Goal: Information Seeking & Learning: Find specific fact

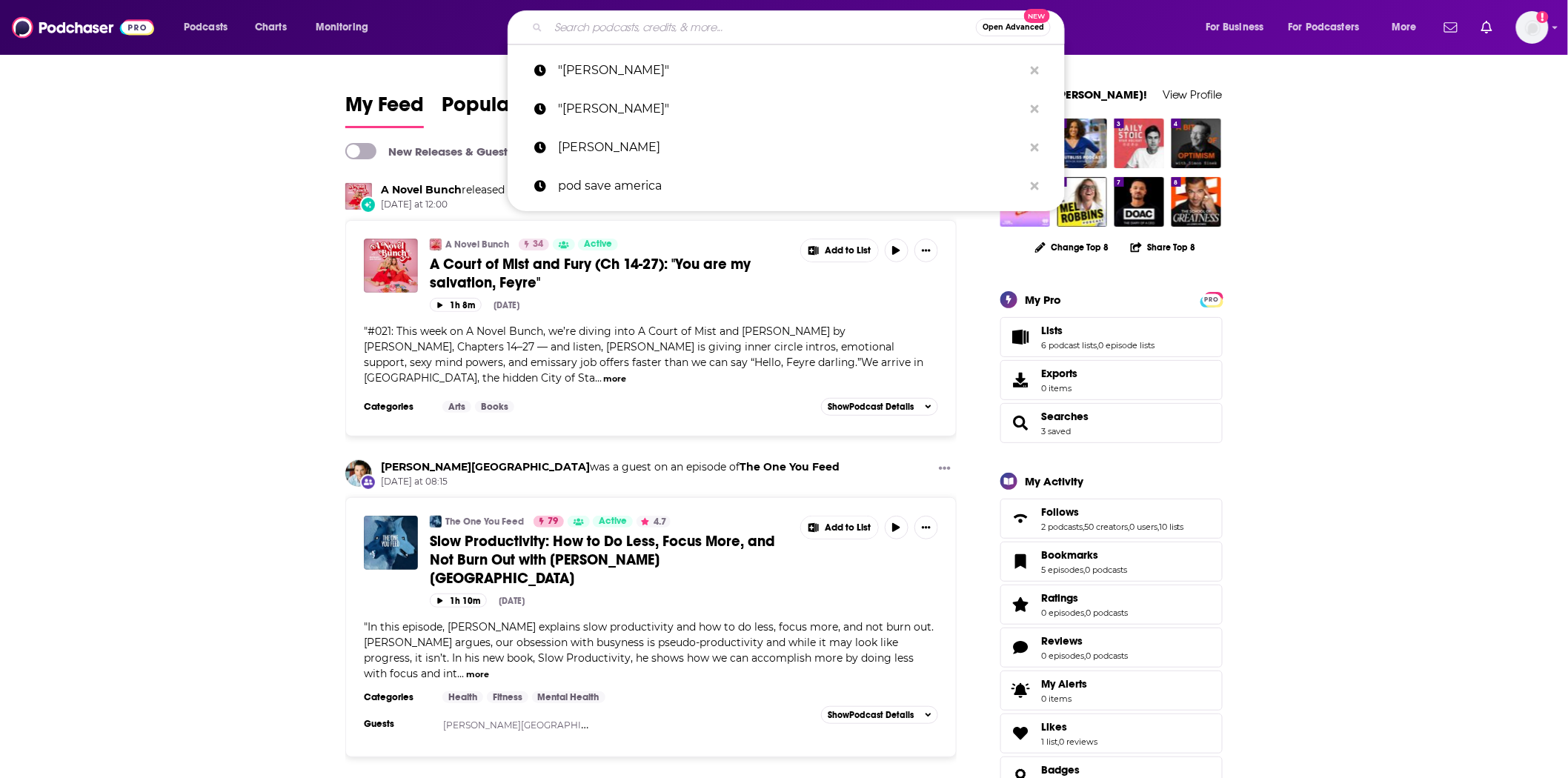
click at [582, 30] on input "Search podcasts, credits, & more..." at bounding box center [762, 28] width 427 height 24
paste input "FranklinCovey On Leadership"
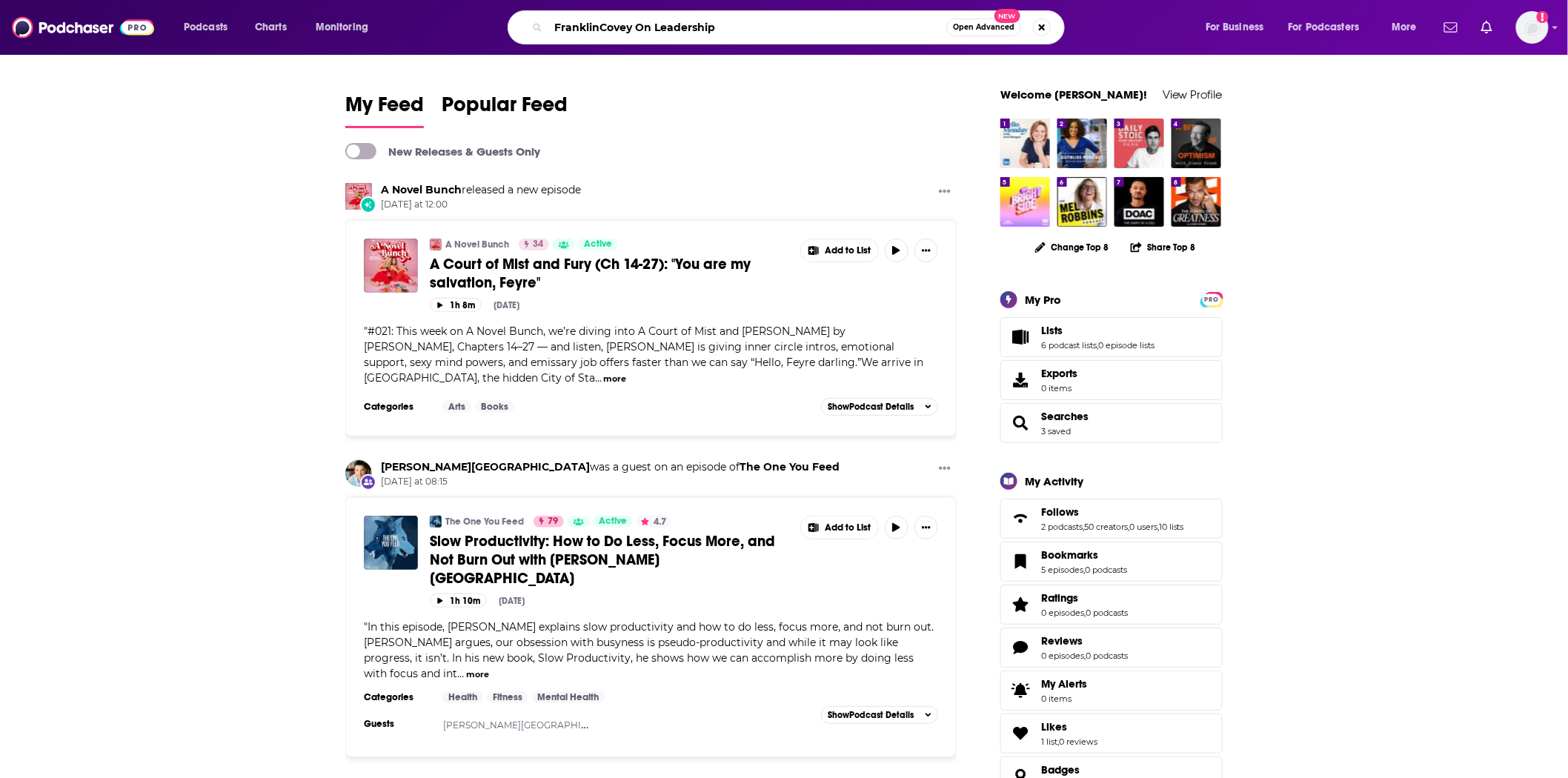
type input "FranklinCovey On Leadership"
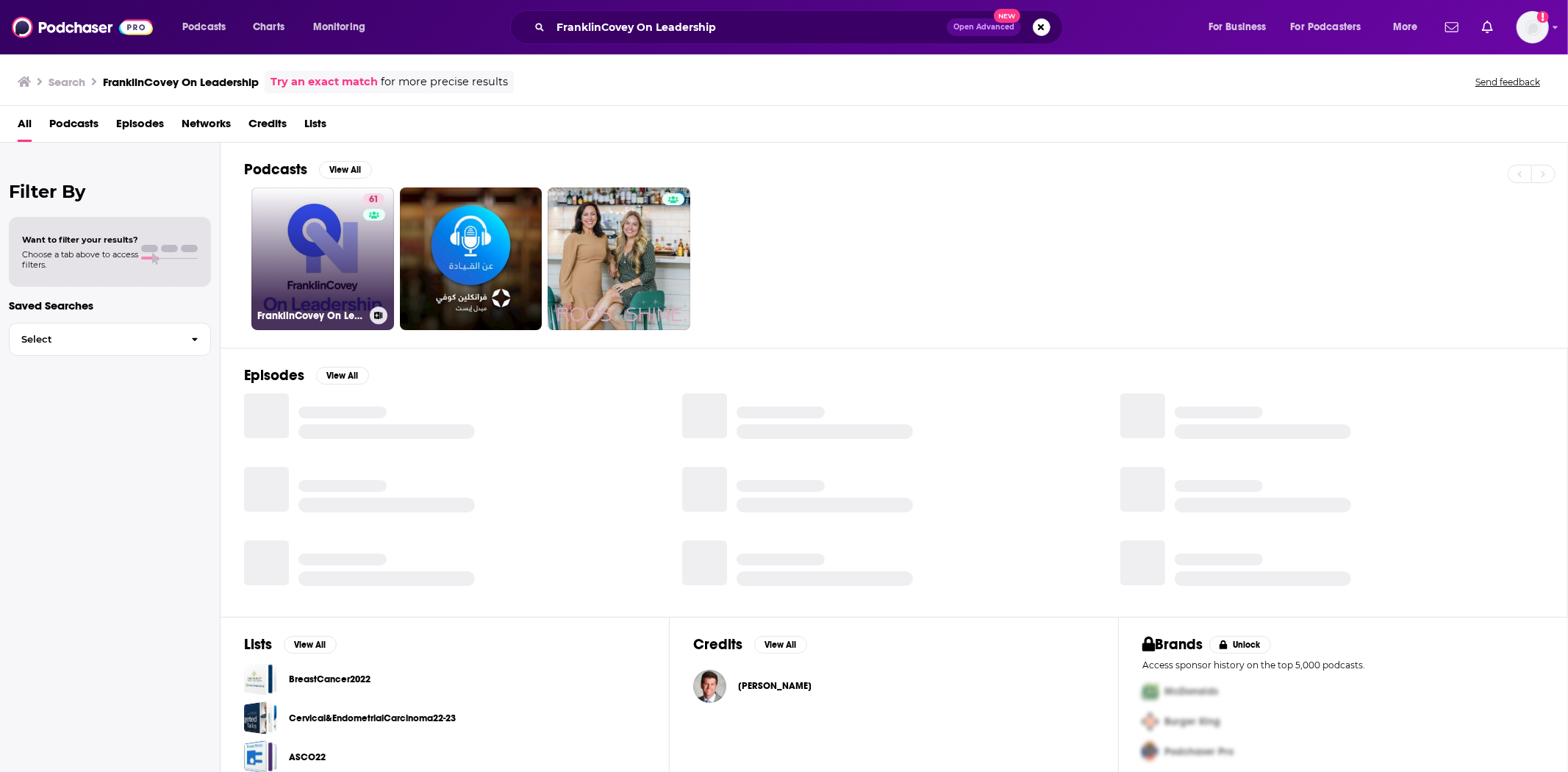
click at [328, 274] on link "61 FranklinCovey On Leadership" at bounding box center [322, 258] width 143 height 143
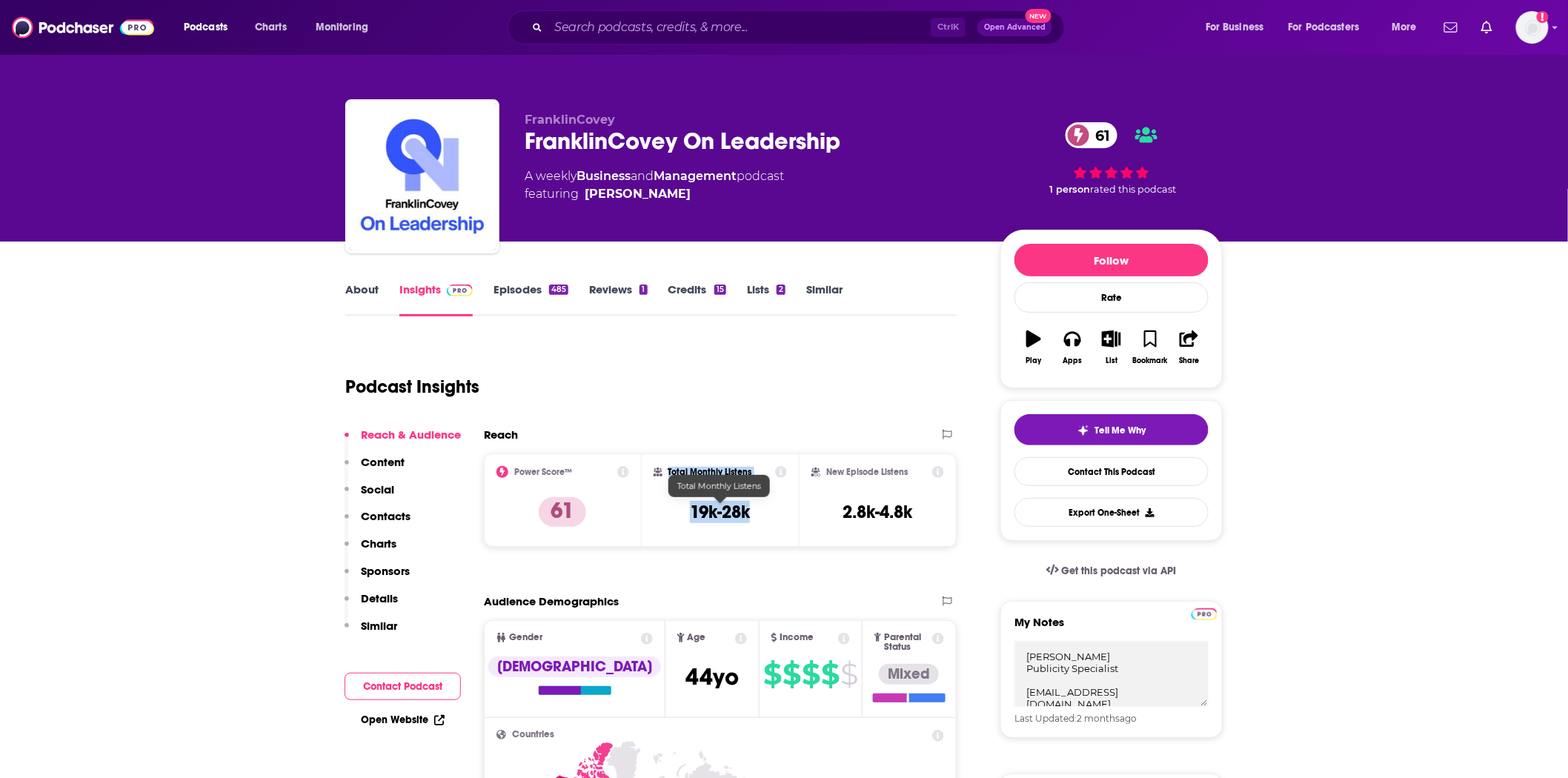
drag, startPoint x: 734, startPoint y: 512, endPoint x: 643, endPoint y: 512, distance: 91.0
click at [643, 512] on div "Total Monthly Listens 19k-28k" at bounding box center [720, 500] width 158 height 93
copy div "Total Monthly Listens 19k-28k"
click at [745, 534] on div "Total Monthly Listens 19k-28k" at bounding box center [720, 500] width 158 height 93
drag, startPoint x: 751, startPoint y: 513, endPoint x: 689, endPoint y: 520, distance: 62.4
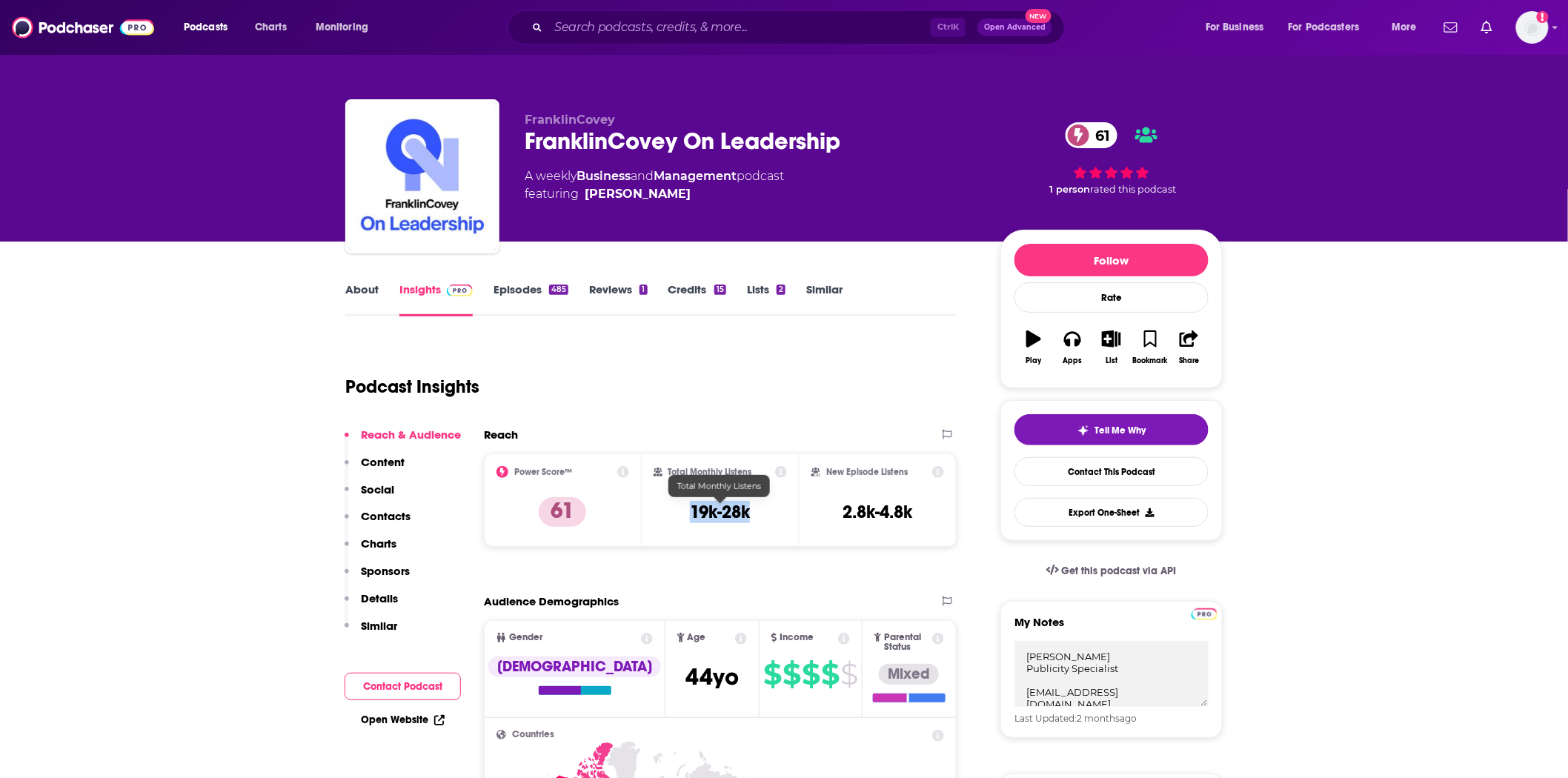
click at [689, 520] on div "Total Monthly Listens 19k-28k" at bounding box center [721, 500] width 134 height 68
copy h3 "19k-28k"
click at [55, 25] on img at bounding box center [83, 27] width 142 height 28
